Goal: Find specific page/section: Find specific page/section

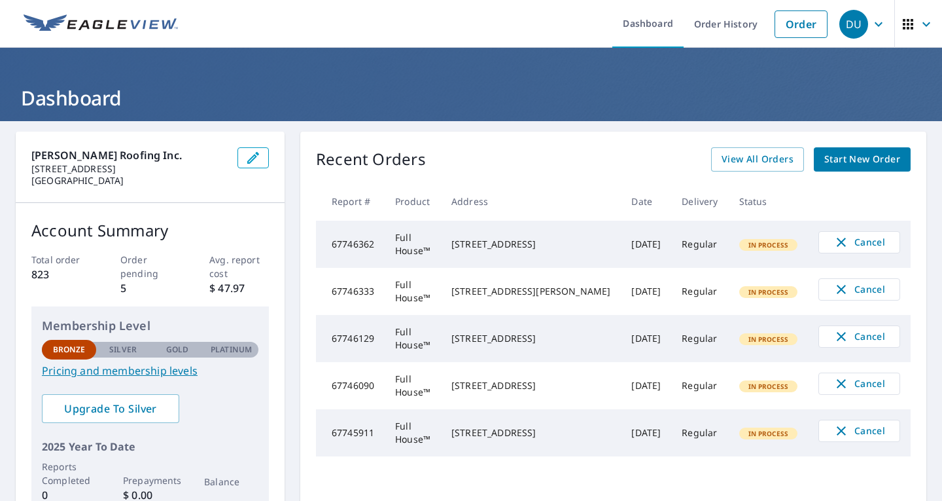
click at [420, 38] on ul "Dashboard Order History Order" at bounding box center [510, 24] width 649 height 48
click at [107, 16] on img at bounding box center [101, 24] width 154 height 20
drag, startPoint x: 21, startPoint y: 147, endPoint x: 132, endPoint y: 182, distance: 116.5
click at [132, 182] on div "[PERSON_NAME] Roofing Inc. [STREET_ADDRESS]" at bounding box center [150, 167] width 269 height 71
click at [174, 178] on p "[GEOGRAPHIC_DATA]" at bounding box center [129, 181] width 196 height 12
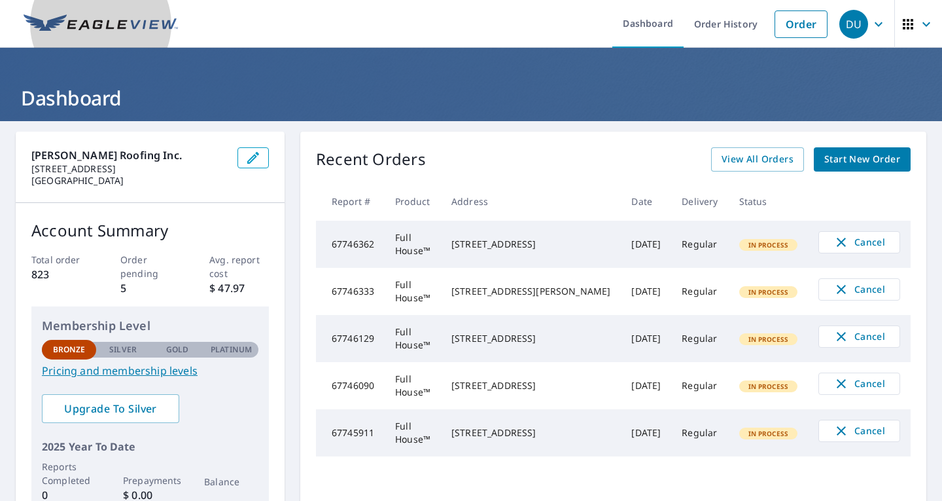
click at [83, 16] on img at bounding box center [101, 24] width 154 height 20
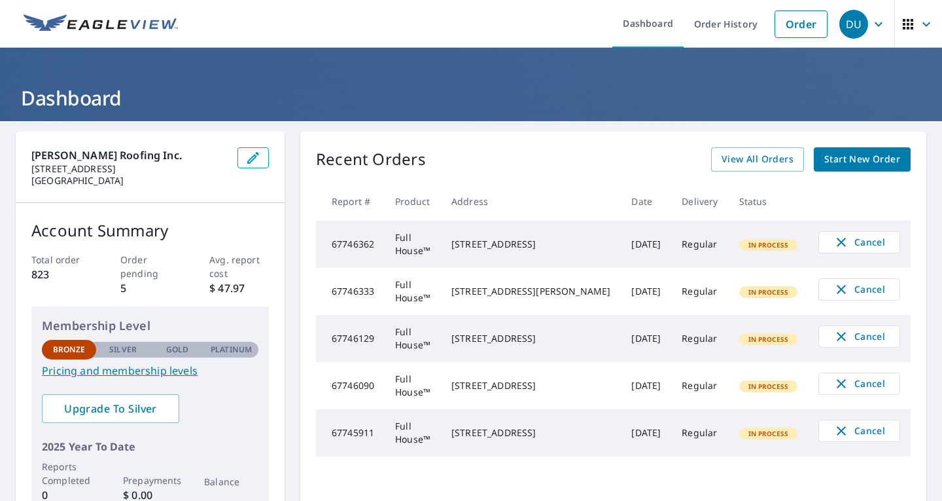
click at [164, 165] on p "[STREET_ADDRESS]" at bounding box center [129, 169] width 196 height 12
drag, startPoint x: 28, startPoint y: 156, endPoint x: 132, endPoint y: 178, distance: 106.3
click at [132, 178] on div "[PERSON_NAME] Roofing Inc. [STREET_ADDRESS]" at bounding box center [150, 167] width 269 height 71
click at [138, 192] on div "[PERSON_NAME] Roofing Inc. [STREET_ADDRESS]" at bounding box center [150, 167] width 269 height 71
drag, startPoint x: 131, startPoint y: 184, endPoint x: 21, endPoint y: 158, distance: 113.0
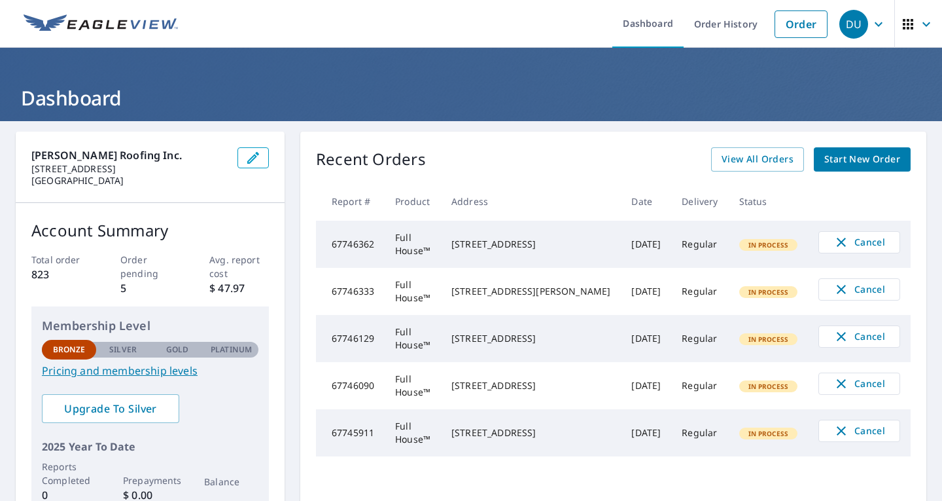
click at [21, 158] on div "[PERSON_NAME] Roofing Inc. [STREET_ADDRESS]" at bounding box center [150, 167] width 269 height 71
click at [158, 172] on p "[STREET_ADDRESS]" at bounding box center [129, 169] width 196 height 12
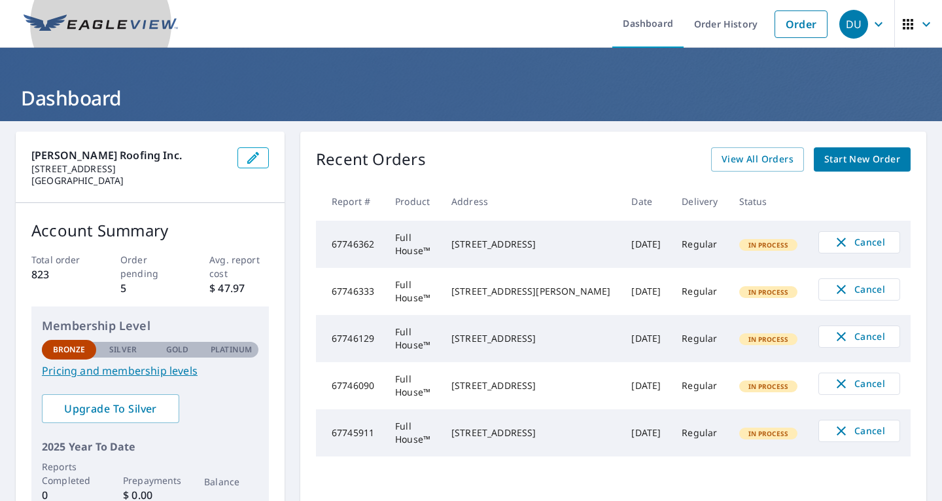
click at [116, 23] on img at bounding box center [101, 24] width 154 height 20
